Goal: Task Accomplishment & Management: Use online tool/utility

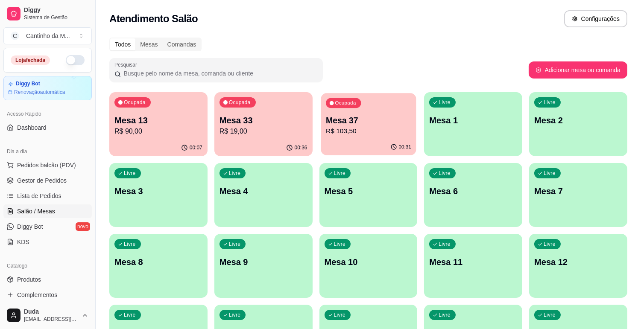
click at [343, 124] on p "Mesa 37" at bounding box center [368, 121] width 85 height 12
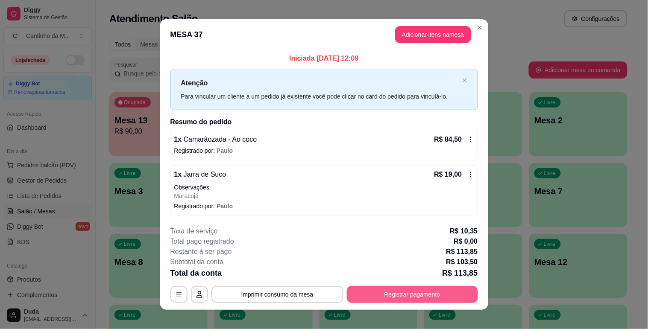
click at [360, 291] on button "Registrar pagamento" at bounding box center [412, 294] width 131 height 17
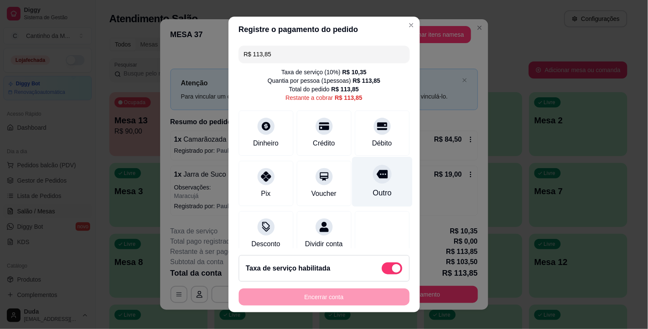
click at [373, 190] on div "Outro" at bounding box center [381, 193] width 19 height 11
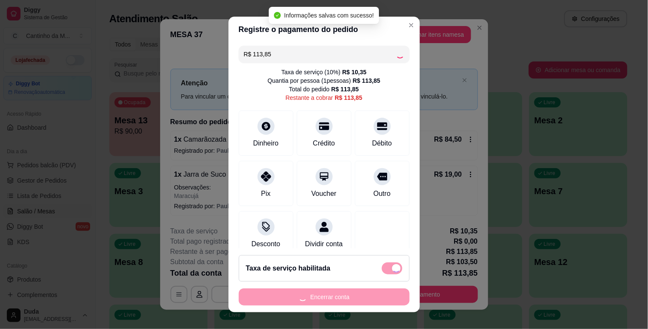
type input "R$ 0,00"
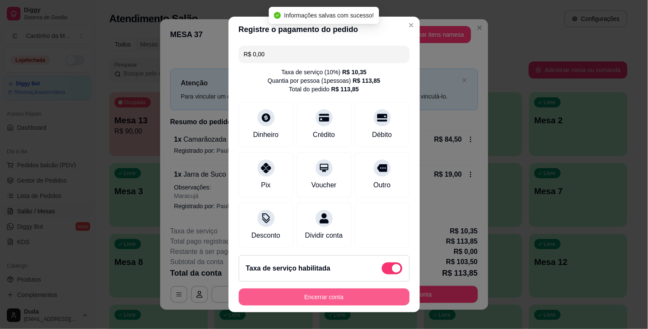
click at [348, 299] on button "Encerrar conta" at bounding box center [324, 297] width 171 height 17
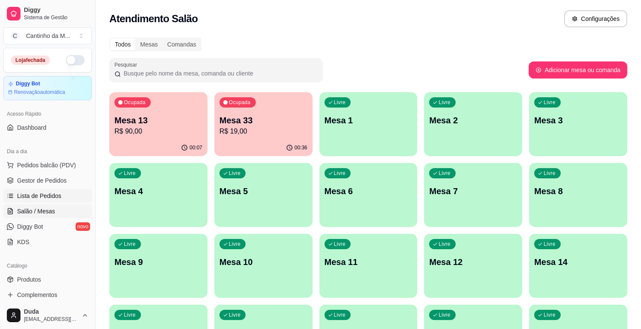
click at [29, 190] on link "Lista de Pedidos" at bounding box center [47, 196] width 88 height 14
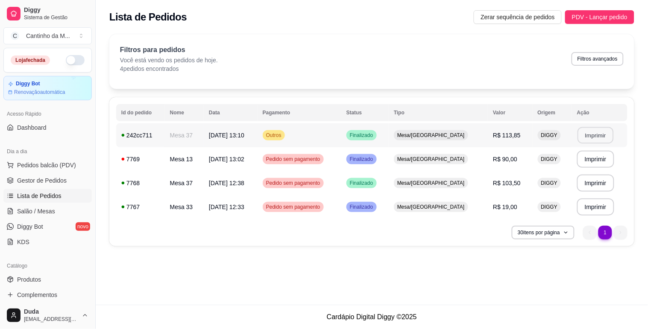
click at [599, 142] on button "Imprimir" at bounding box center [595, 135] width 36 height 17
